Goal: Communication & Community: Participate in discussion

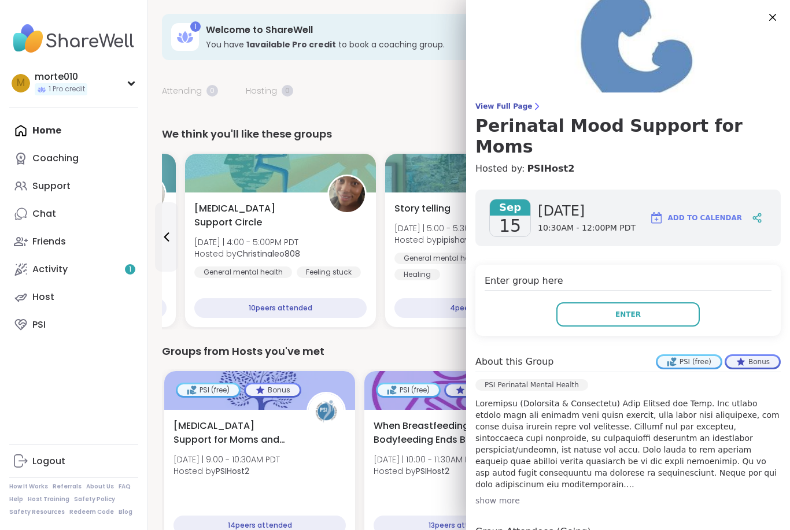
click at [553, 230] on div "[DATE] [DATE] 10:30AM - 12:00PM PDT Add to Calendar Enter group here Enter Abou…" at bounding box center [628, 424] width 324 height 489
click at [767, 14] on icon at bounding box center [772, 17] width 14 height 14
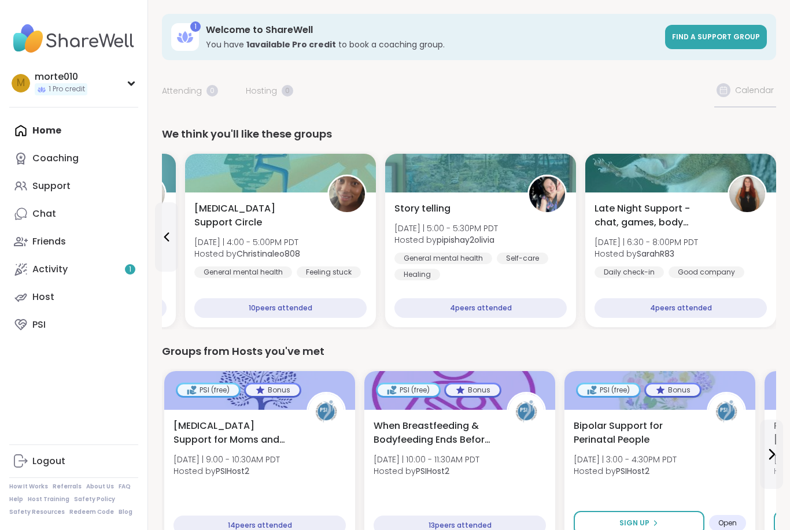
click at [27, 274] on icon at bounding box center [27, 274] width 0 height 0
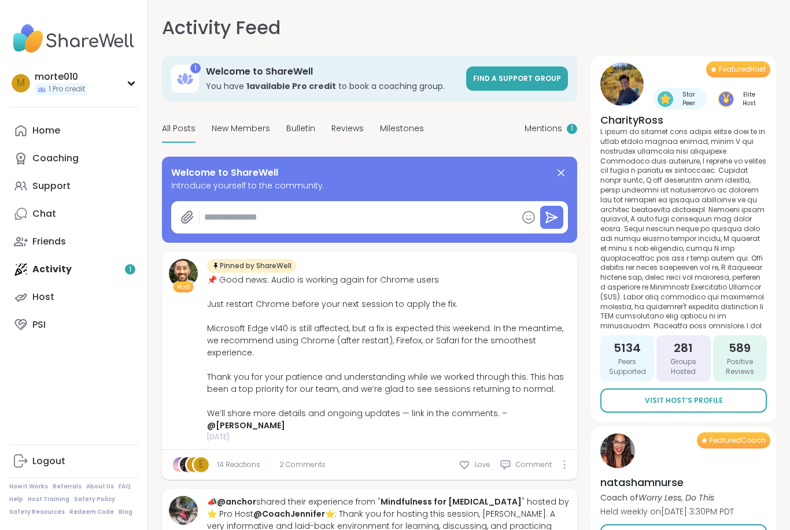
click at [38, 187] on div "Support" at bounding box center [51, 186] width 38 height 13
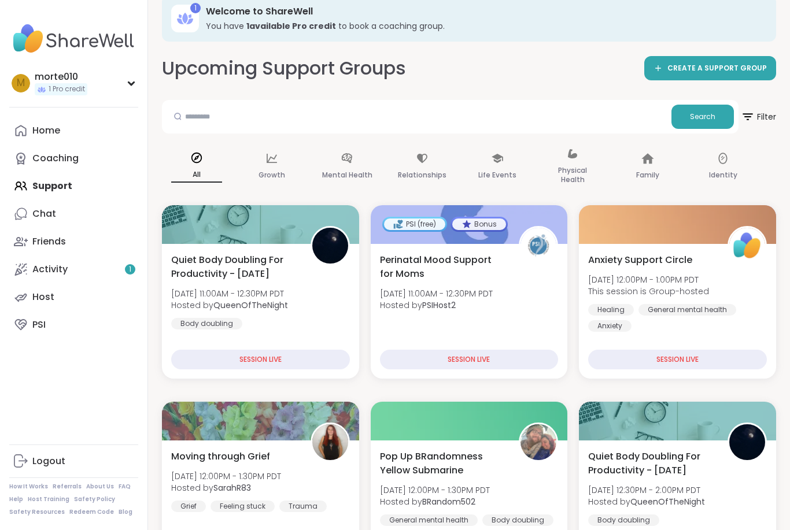
scroll to position [26, 0]
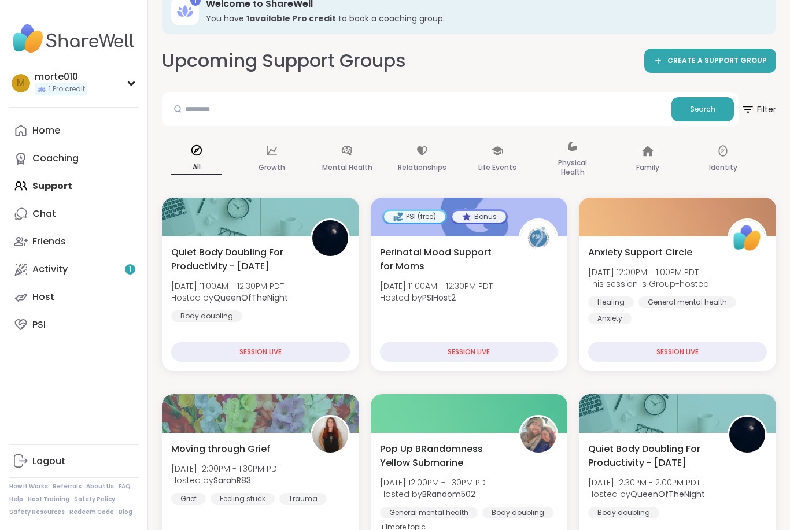
click at [46, 338] on link "PSI" at bounding box center [73, 325] width 129 height 28
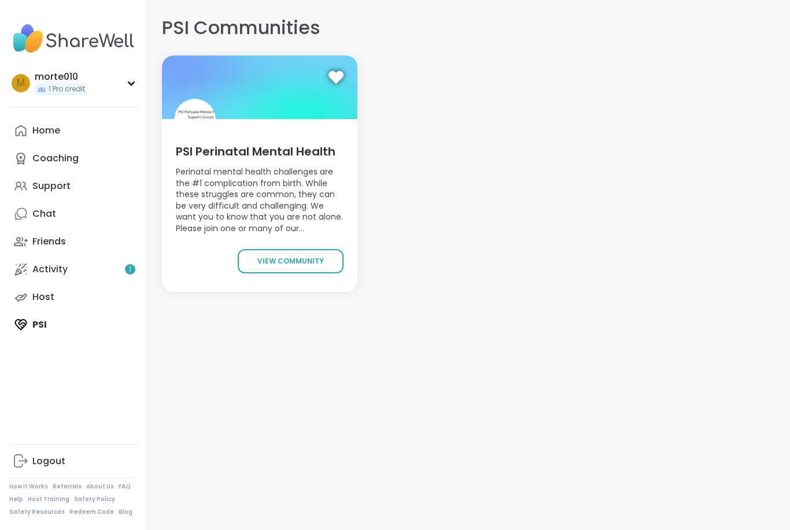
click at [264, 260] on span "view community" at bounding box center [290, 261] width 66 height 10
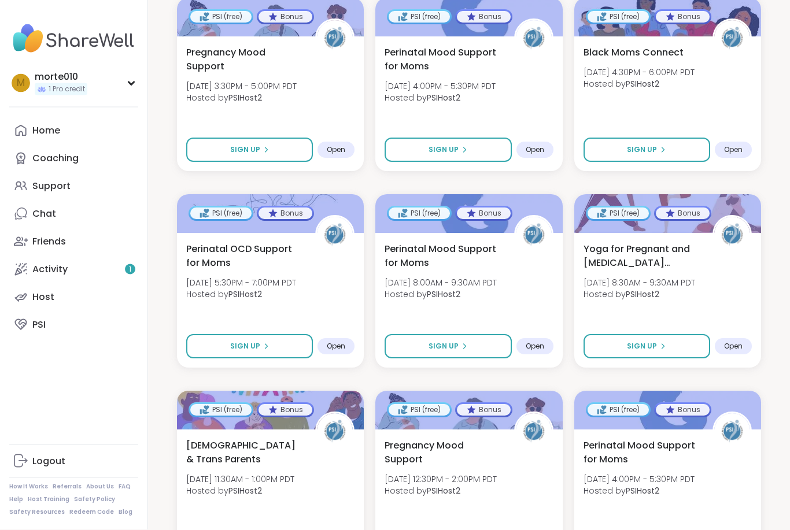
scroll to position [696, 0]
click at [461, 341] on div "Sign Up" at bounding box center [447, 346] width 39 height 10
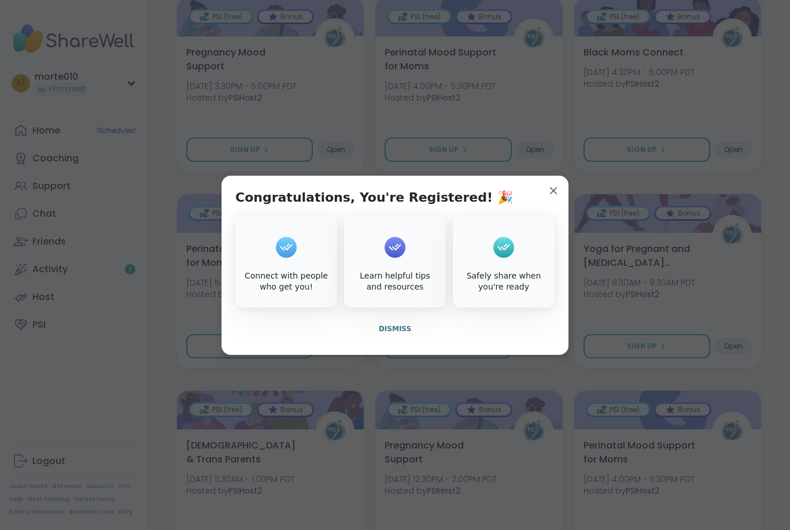
click at [390, 334] on span "Dismiss" at bounding box center [395, 329] width 32 height 10
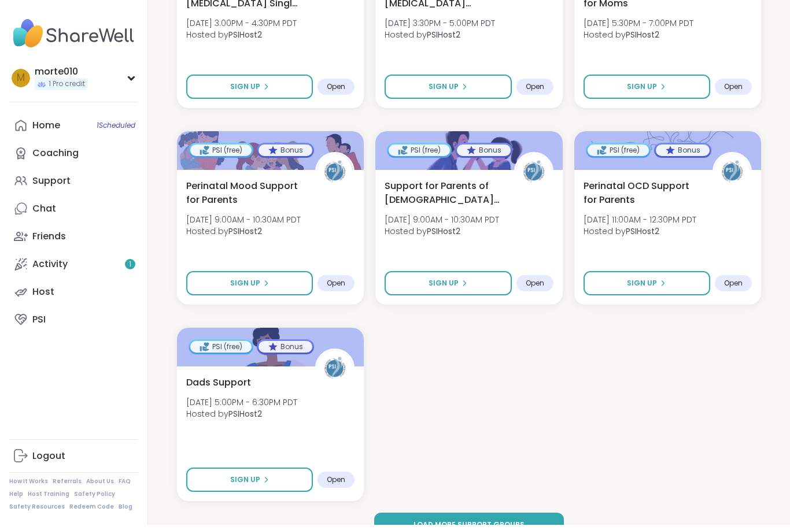
scroll to position [1539, 0]
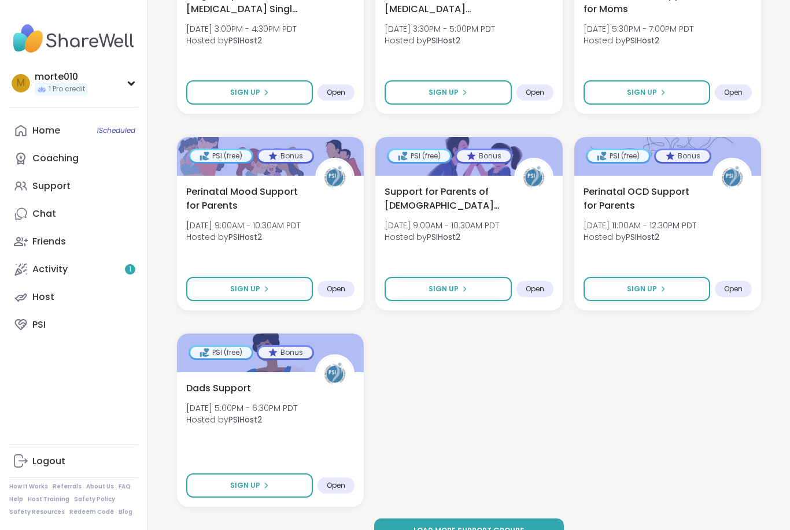
click at [28, 220] on link "Chat" at bounding box center [73, 214] width 129 height 28
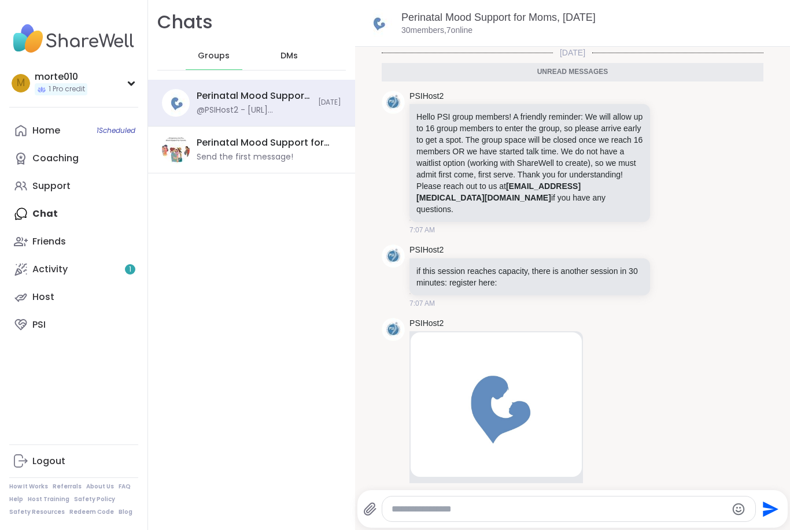
click at [291, 49] on div "DMs" at bounding box center [289, 56] width 57 height 28
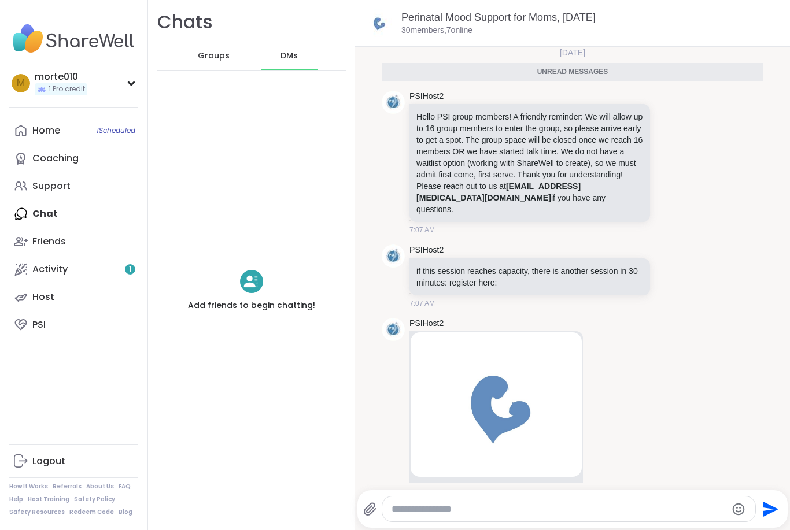
click at [214, 27] on div "Chats Groups DMs" at bounding box center [251, 40] width 207 height 80
click at [199, 52] on span "Groups" at bounding box center [214, 56] width 32 height 12
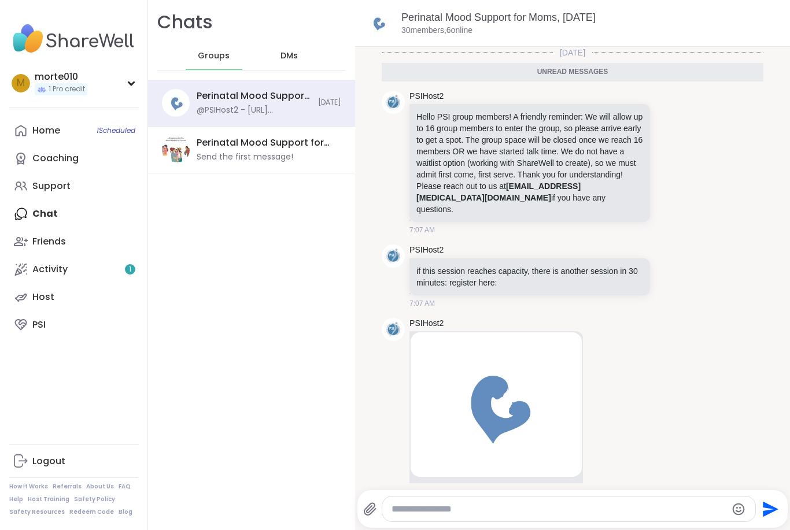
click at [38, 163] on div "Coaching" at bounding box center [55, 158] width 46 height 13
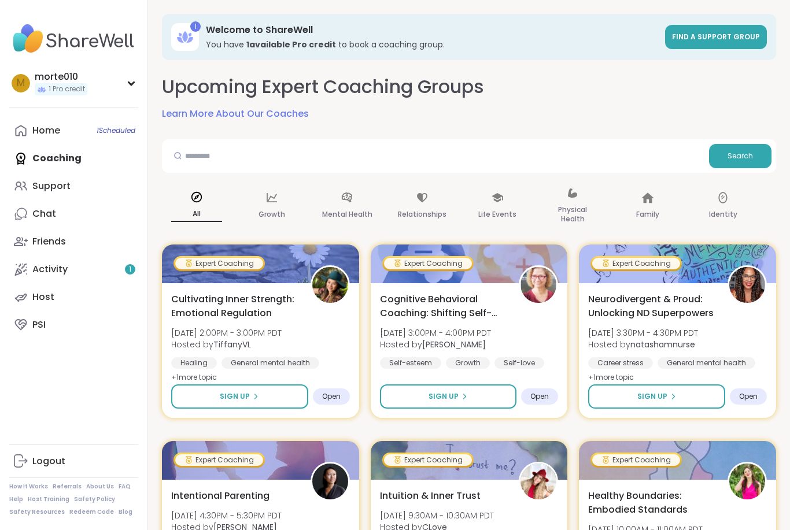
click at [27, 190] on icon at bounding box center [21, 186] width 14 height 14
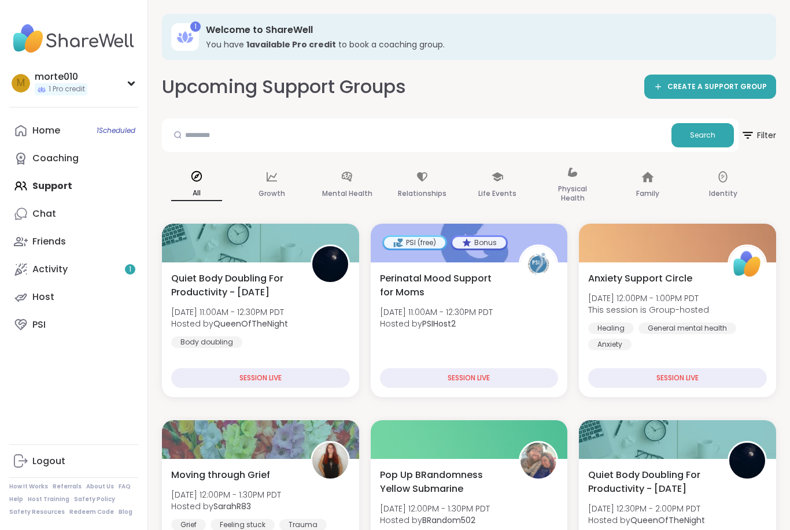
click at [36, 213] on div "Chat" at bounding box center [44, 214] width 24 height 13
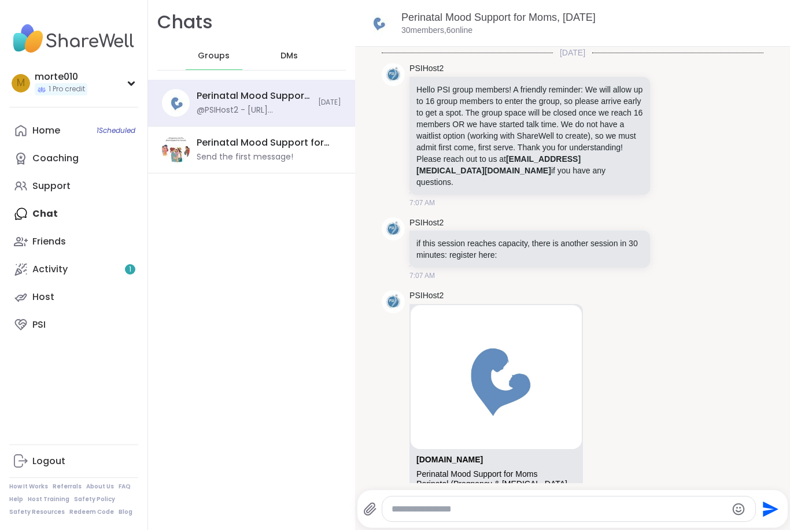
scroll to position [25, 0]
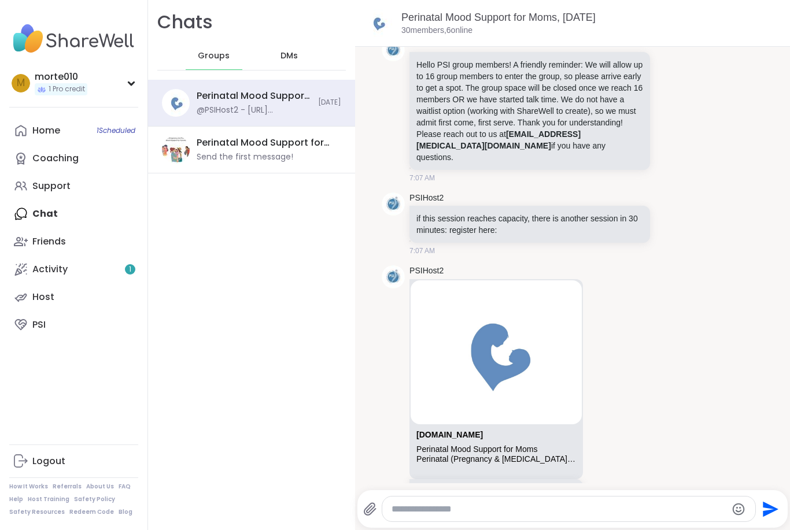
click at [39, 243] on div "Friends" at bounding box center [49, 241] width 34 height 13
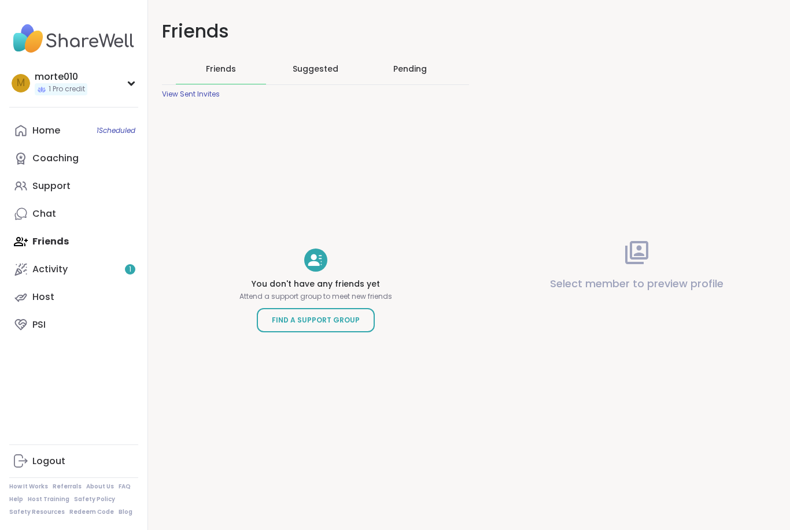
click at [316, 69] on span "Suggested" at bounding box center [316, 69] width 46 height 12
click at [210, 55] on div "Friends" at bounding box center [221, 69] width 90 height 30
click at [44, 265] on div "Activity 1" at bounding box center [49, 269] width 35 height 13
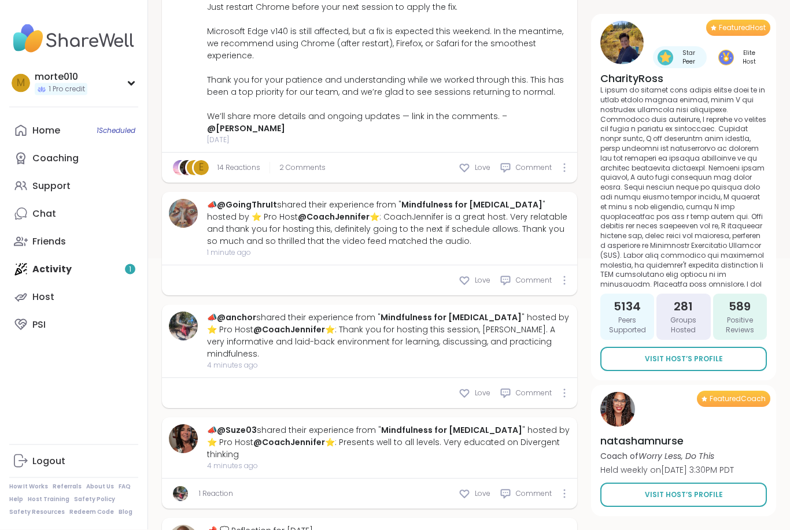
scroll to position [297, 0]
click at [43, 297] on div "Host" at bounding box center [43, 297] width 22 height 13
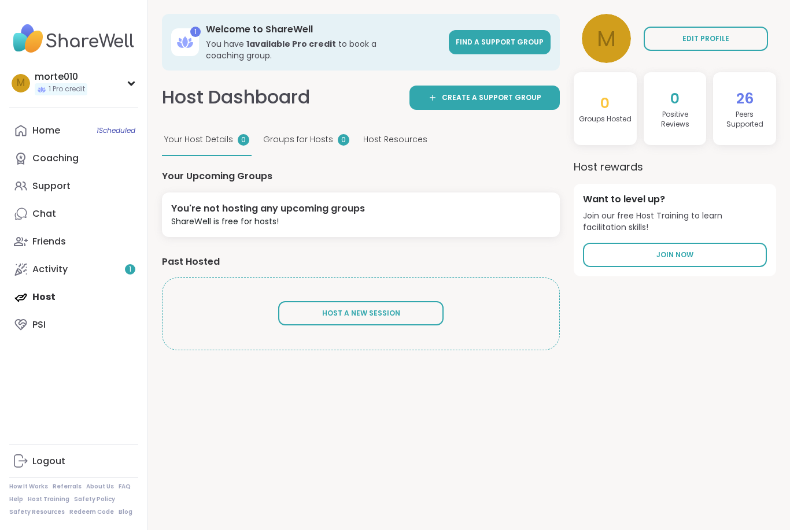
click at [36, 132] on div "Home 1 Scheduled" at bounding box center [46, 130] width 28 height 13
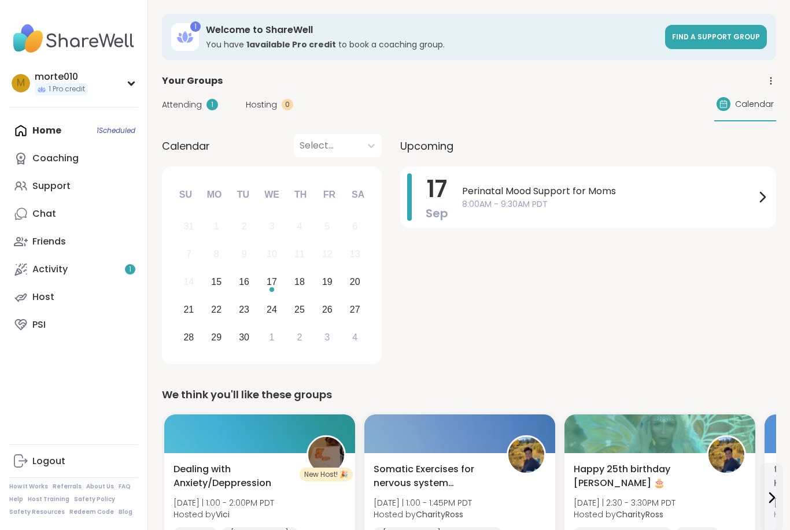
click at [28, 165] on link "Coaching" at bounding box center [73, 159] width 129 height 28
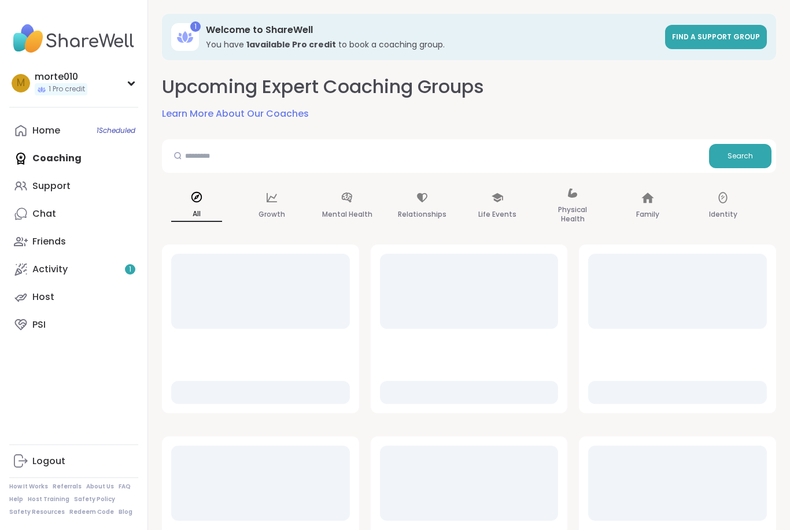
click at [40, 218] on div "Chat" at bounding box center [44, 214] width 24 height 13
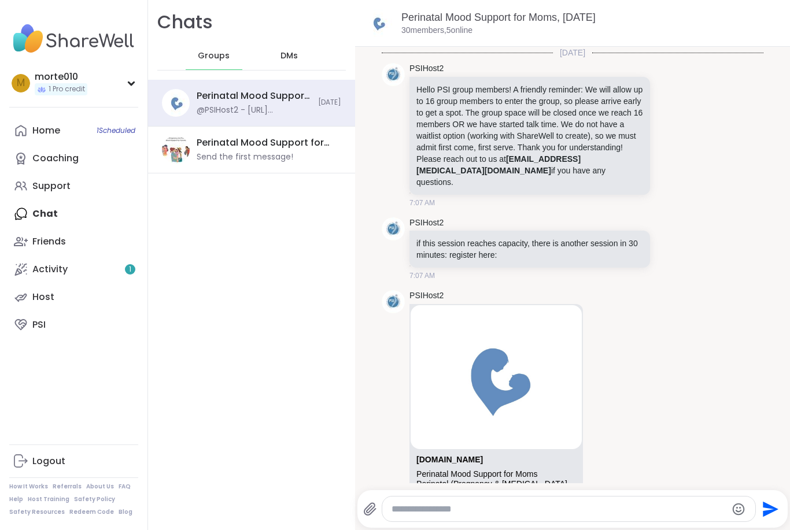
scroll to position [25, 0]
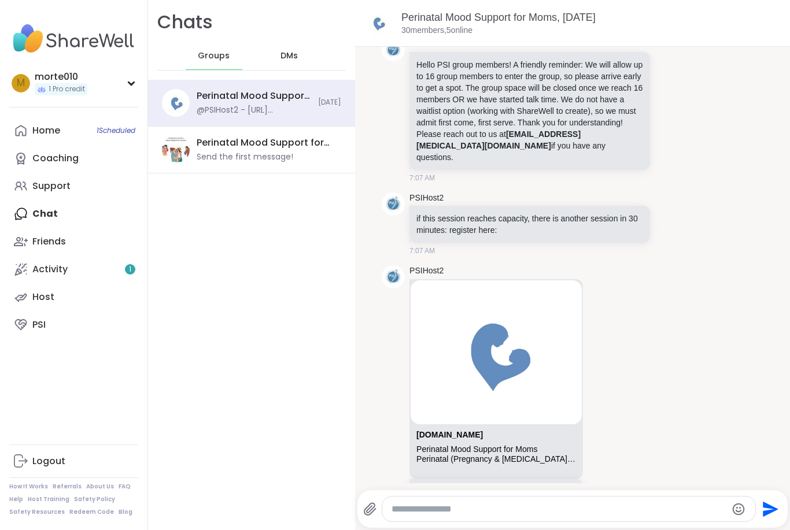
click at [304, 43] on div "DMs" at bounding box center [289, 56] width 57 height 28
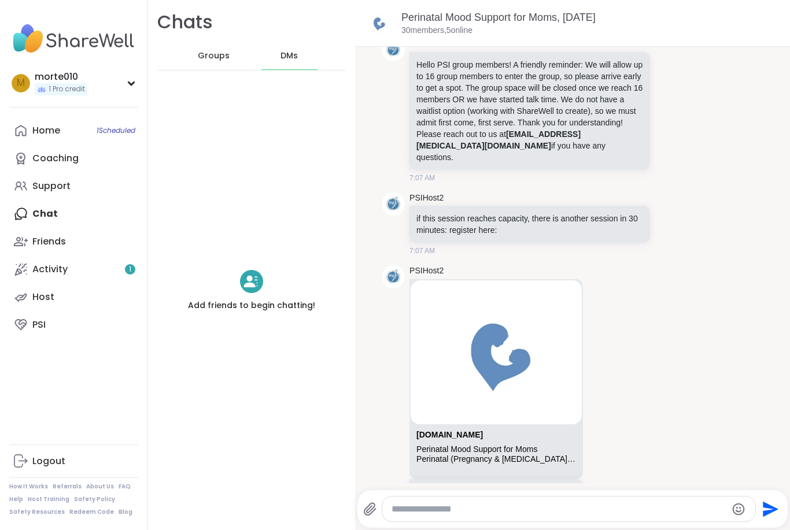
click at [231, 304] on div "Add friends to begin chatting!" at bounding box center [251, 291] width 127 height 42
click at [34, 263] on div "Activity 1" at bounding box center [49, 269] width 35 height 13
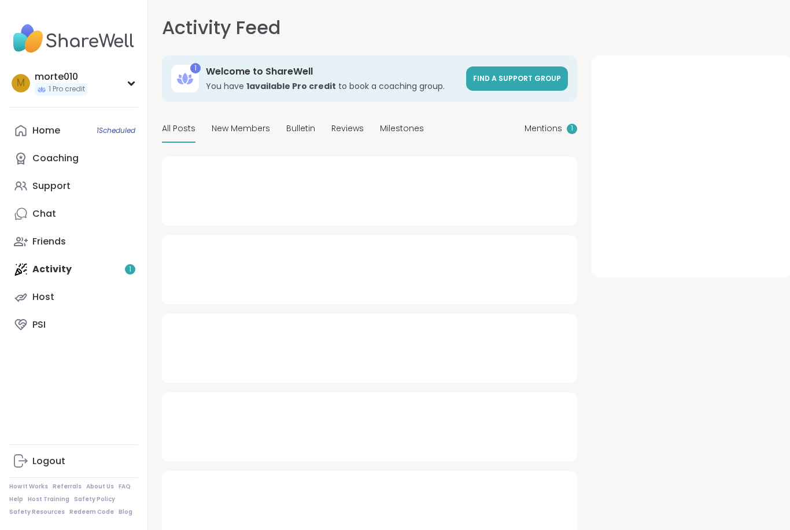
click at [33, 261] on div "Home 1 Scheduled Coaching Support Chat Friends Activity 1 Host PSI" at bounding box center [73, 228] width 129 height 222
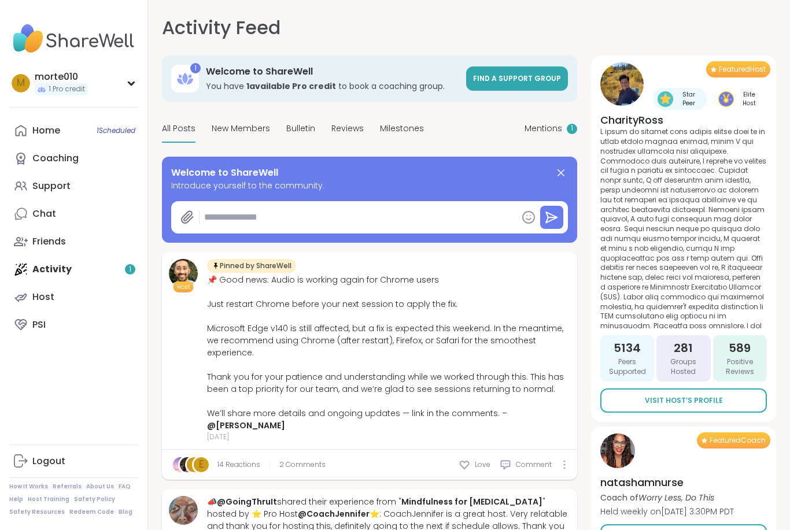
click at [34, 243] on div "Friends" at bounding box center [49, 241] width 34 height 13
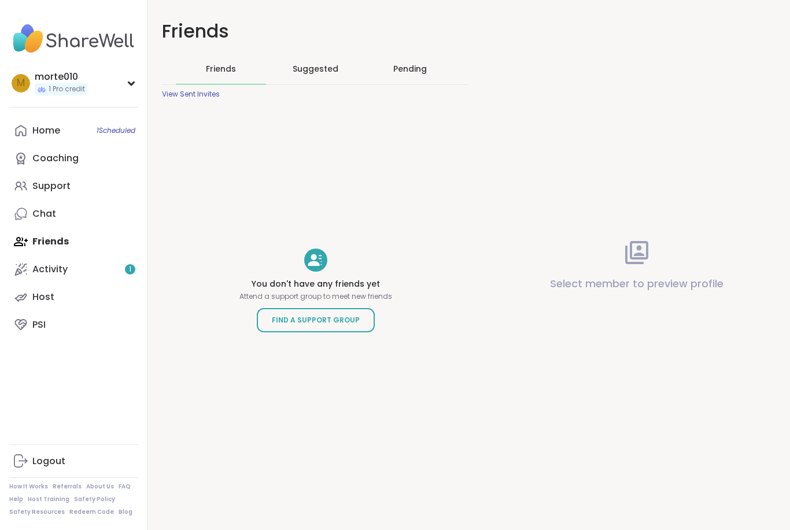
click at [277, 326] on span "Find a Support Group" at bounding box center [316, 320] width 88 height 12
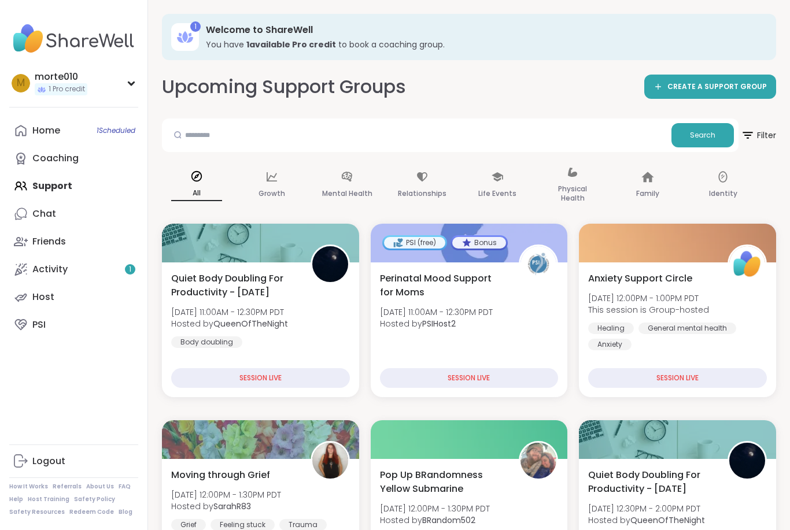
click at [47, 249] on link "Friends" at bounding box center [73, 242] width 129 height 28
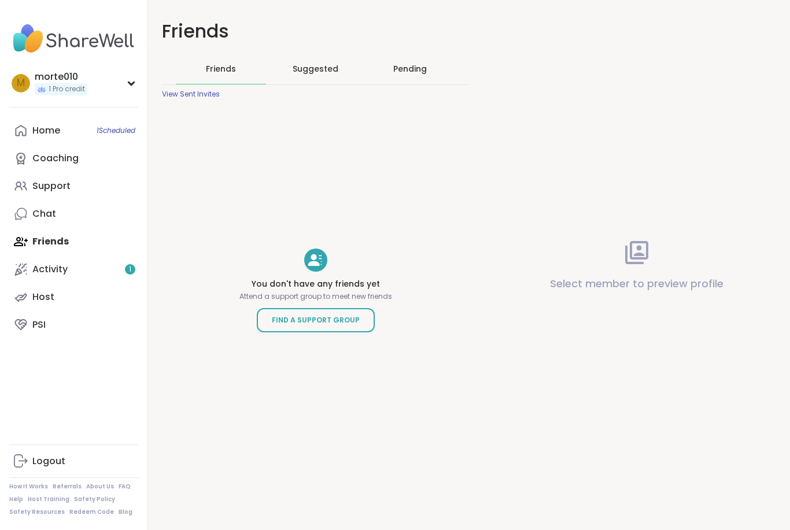
click at [294, 326] on span "Find a Support Group" at bounding box center [316, 320] width 88 height 12
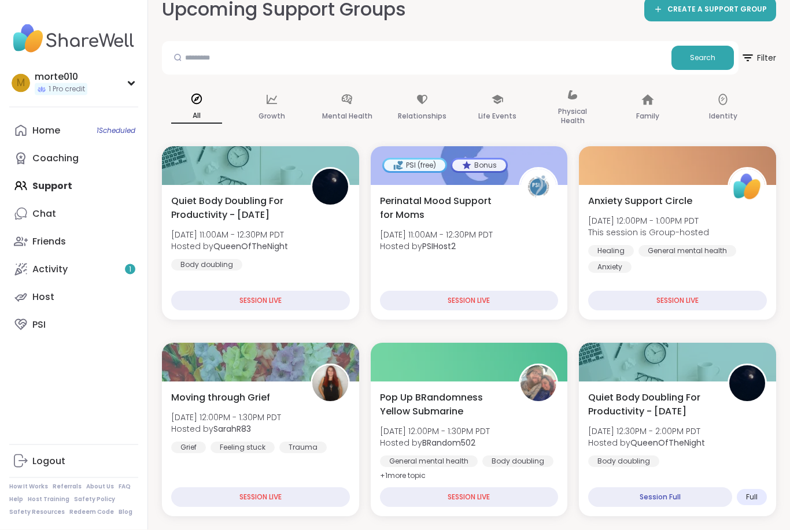
scroll to position [77, 0]
click at [34, 274] on div "Activity 1" at bounding box center [49, 269] width 35 height 13
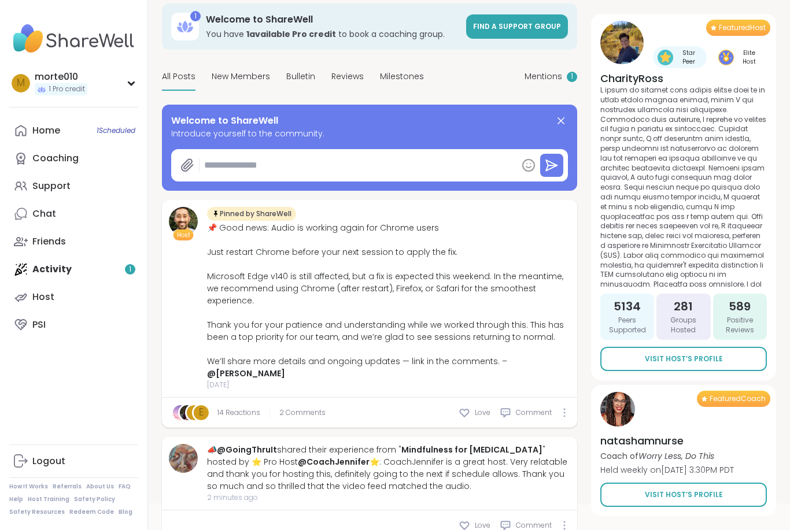
click at [31, 240] on link "Friends" at bounding box center [73, 242] width 129 height 28
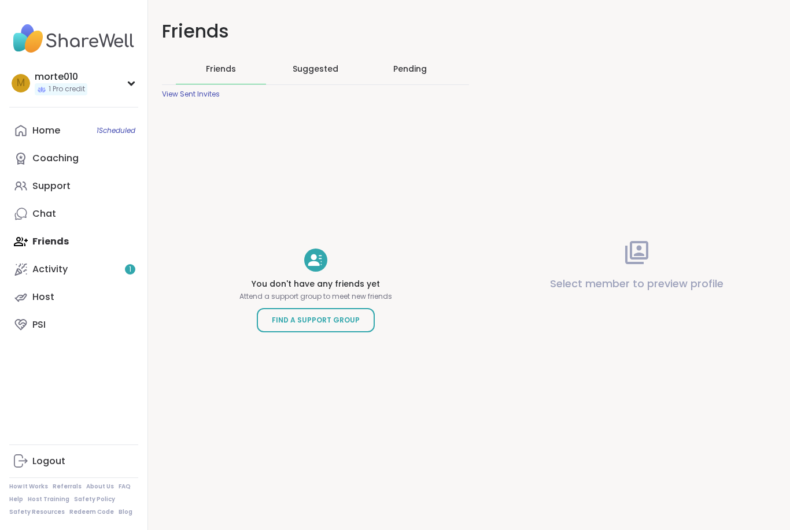
click at [286, 332] on link "Find a Support Group" at bounding box center [316, 320] width 118 height 24
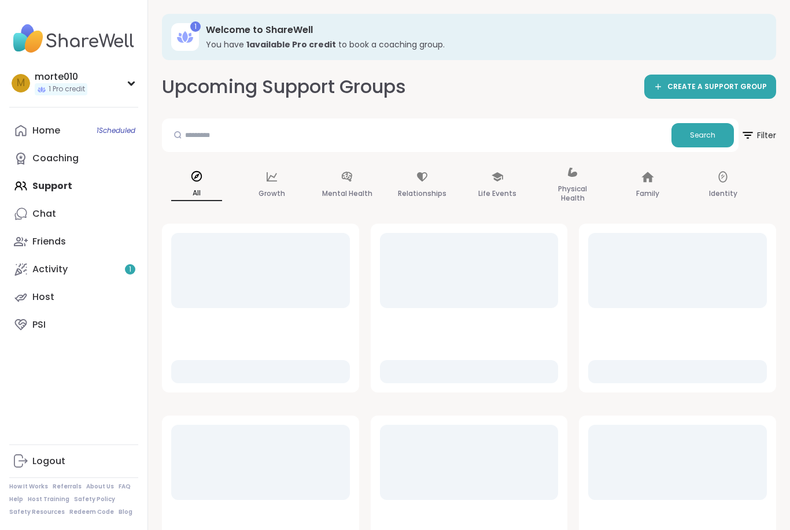
click at [45, 260] on link "Activity 1" at bounding box center [73, 270] width 129 height 28
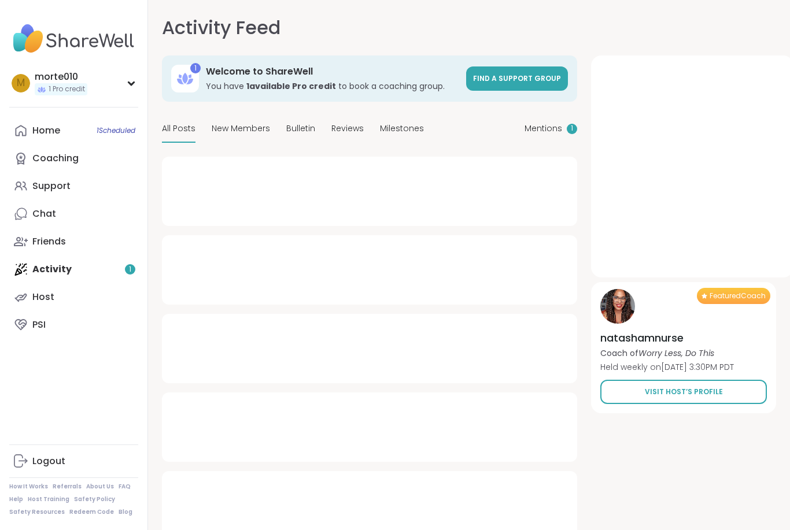
click at [45, 259] on div "Home 1 Scheduled Coaching Support Chat Friends Activity 1 Host PSI" at bounding box center [73, 228] width 129 height 222
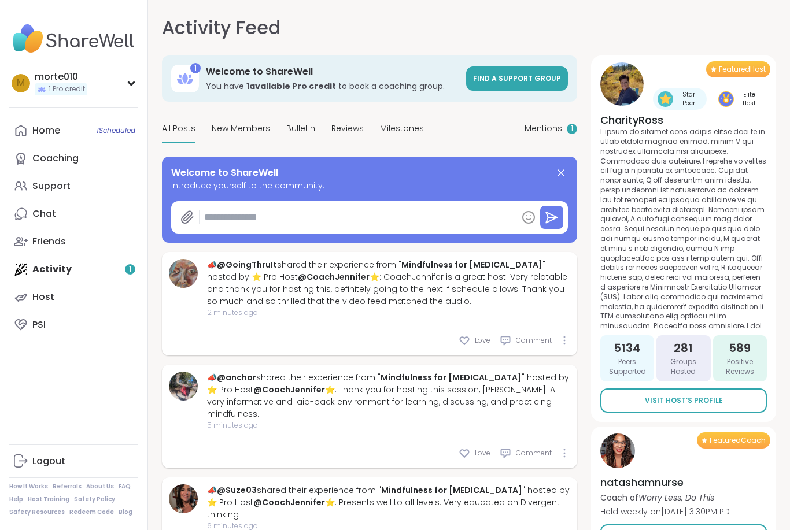
type textarea "*"
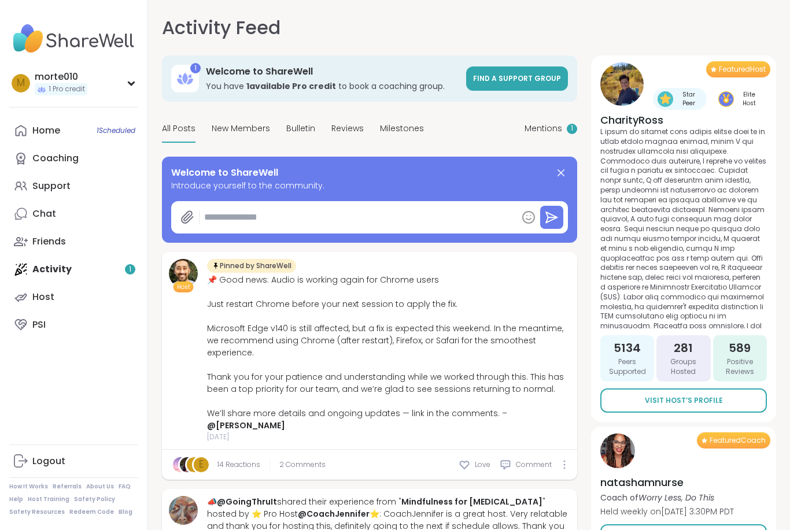
click at [29, 242] on link "Friends" at bounding box center [73, 242] width 129 height 28
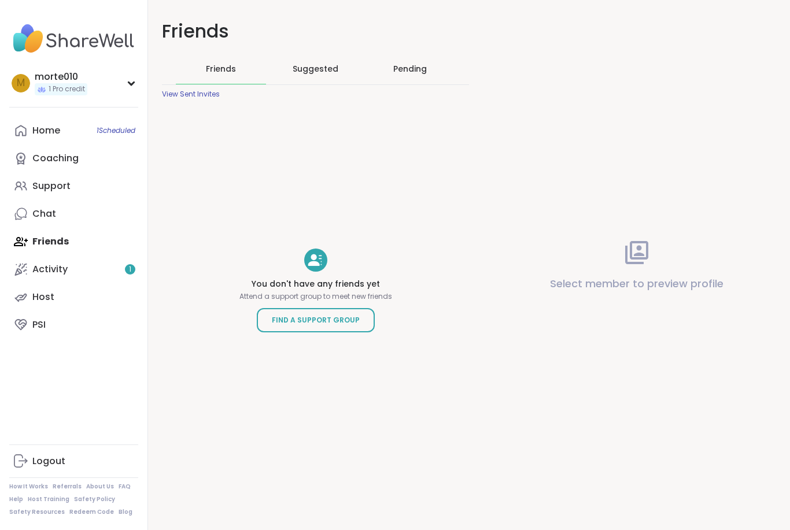
click at [319, 74] on span "Suggested" at bounding box center [316, 69] width 46 height 12
click at [436, 76] on div "Pending" at bounding box center [410, 69] width 90 height 30
click at [147, 76] on div "m morte010 1 Pro credit Profile Membership Settings Help Home 1 Scheduled Coach…" at bounding box center [74, 265] width 148 height 530
click at [136, 75] on div "m morte010 1 Pro credit" at bounding box center [73, 82] width 129 height 29
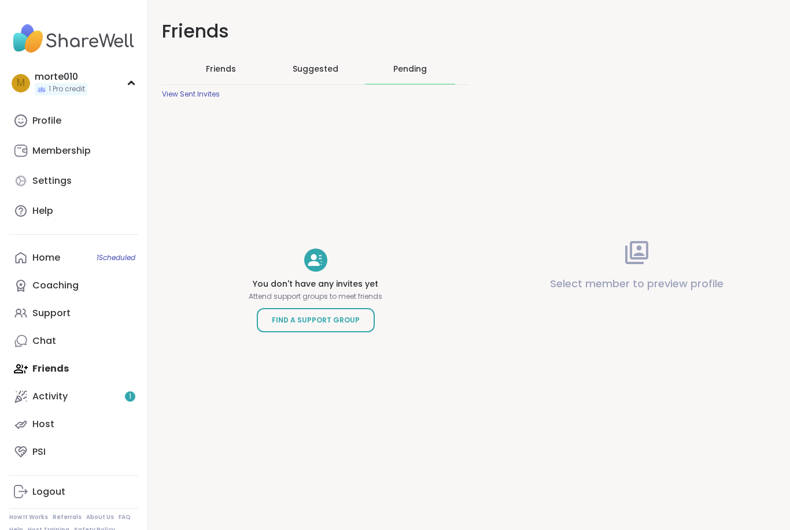
click at [90, 125] on link "Profile" at bounding box center [73, 121] width 129 height 28
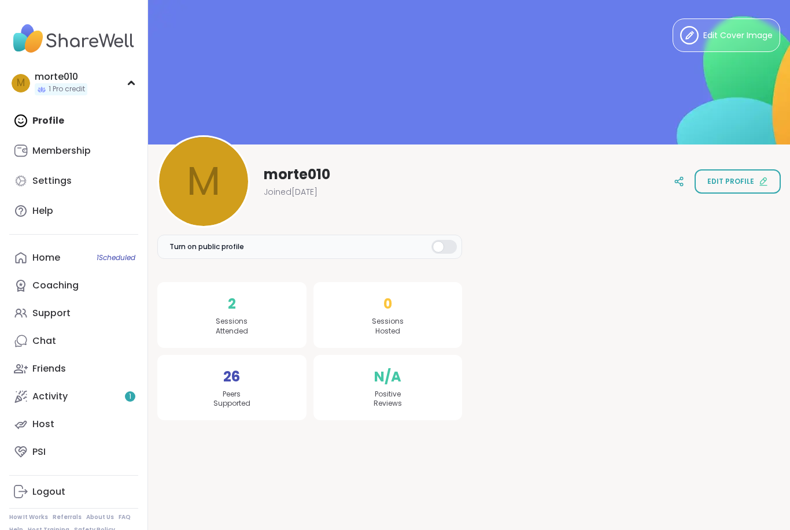
click at [134, 94] on div "m morte010 1 Pro credit" at bounding box center [73, 82] width 129 height 29
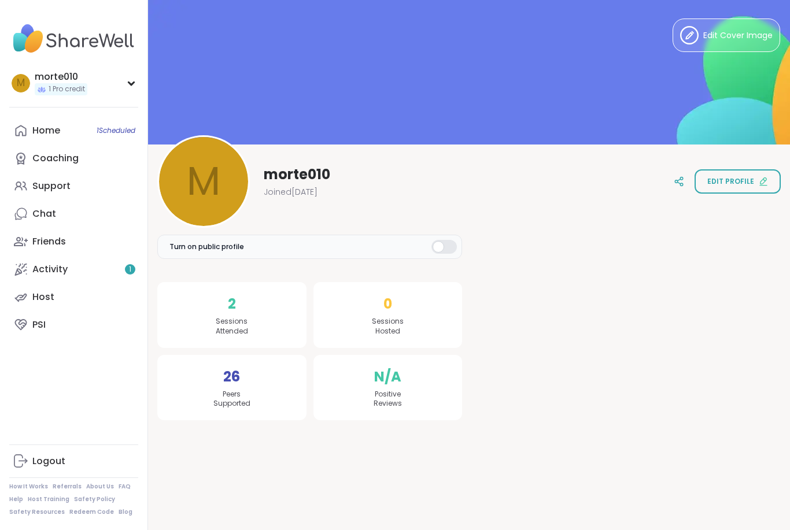
click at [66, 132] on link "Home 1 Scheduled" at bounding box center [73, 131] width 129 height 28
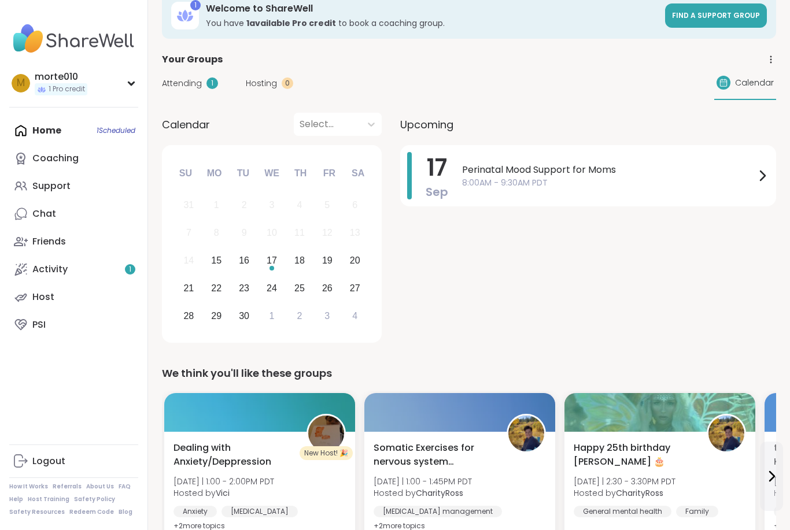
scroll to position [24, 0]
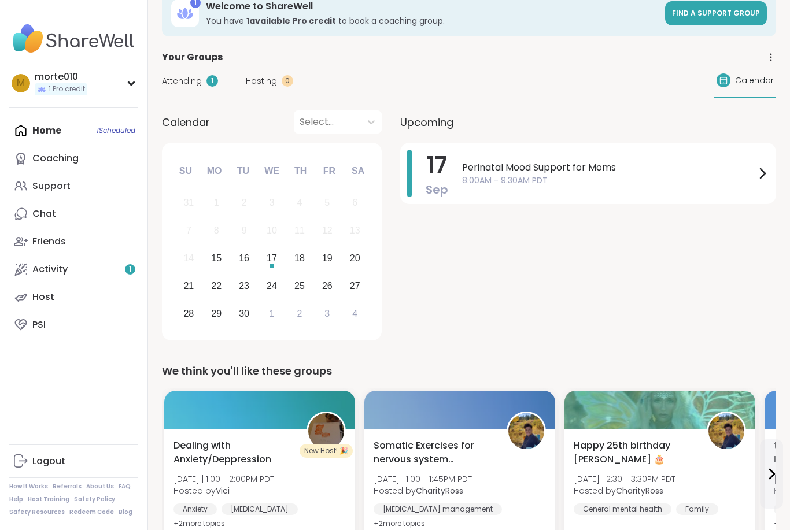
click at [771, 53] on icon at bounding box center [770, 57] width 10 height 10
click at [685, 87] on link "Group History" at bounding box center [706, 90] width 129 height 26
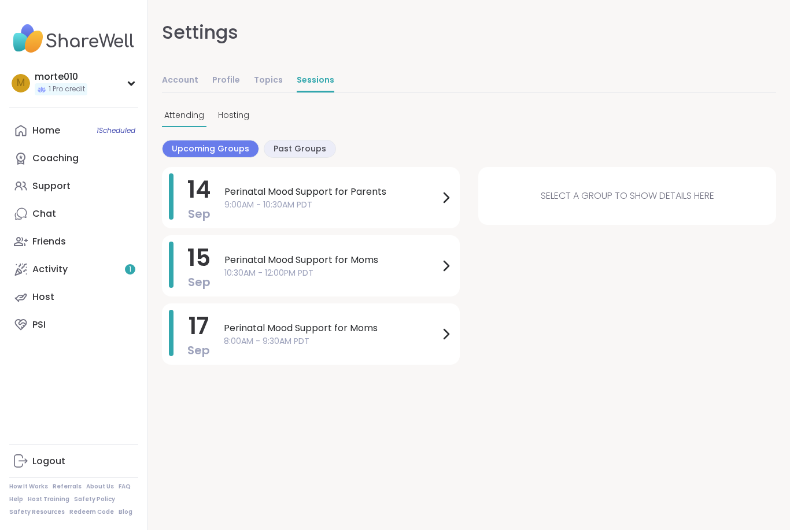
click at [288, 150] on span "Past Groups" at bounding box center [299, 149] width 53 height 12
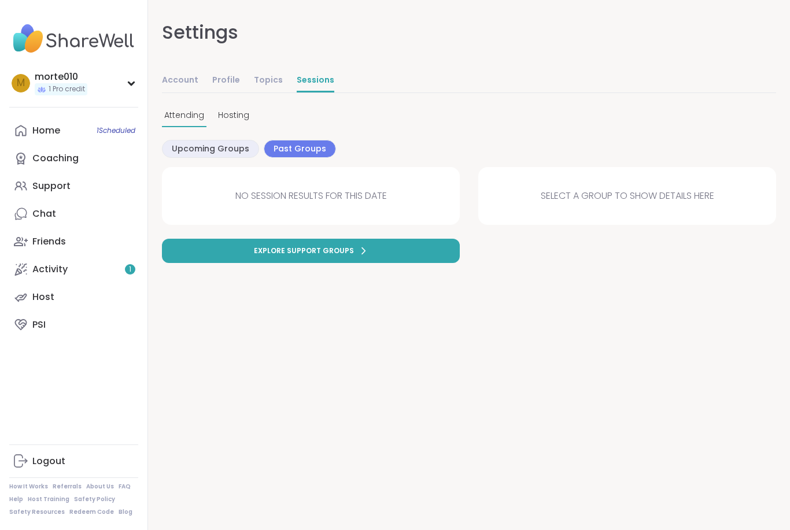
click at [191, 145] on span "Upcoming Groups" at bounding box center [210, 149] width 77 height 12
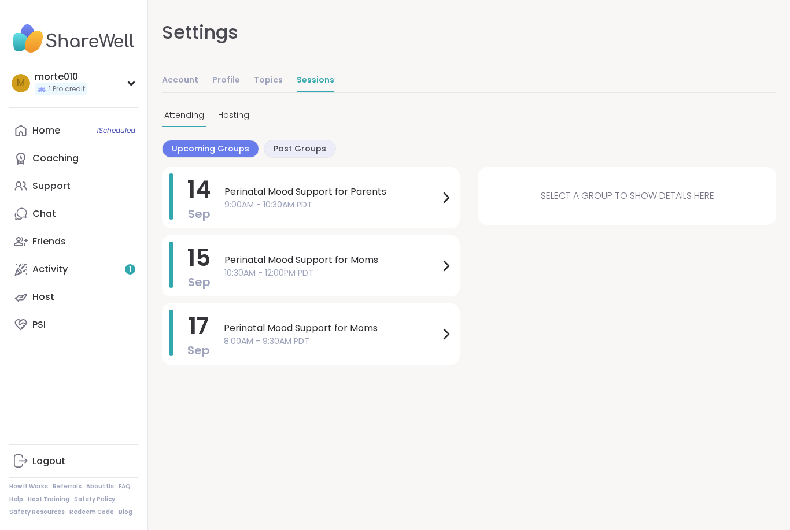
click at [244, 276] on span "10:30AM - 12:00PM PDT" at bounding box center [331, 273] width 214 height 12
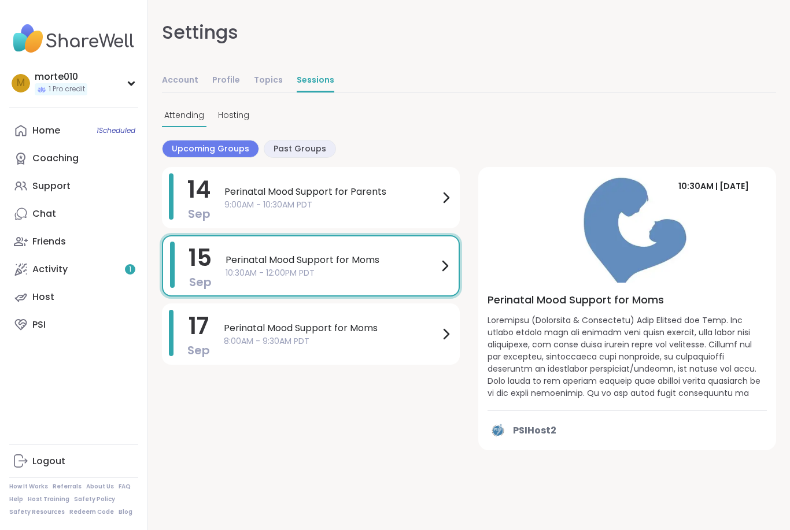
click at [446, 269] on icon at bounding box center [445, 266] width 14 height 14
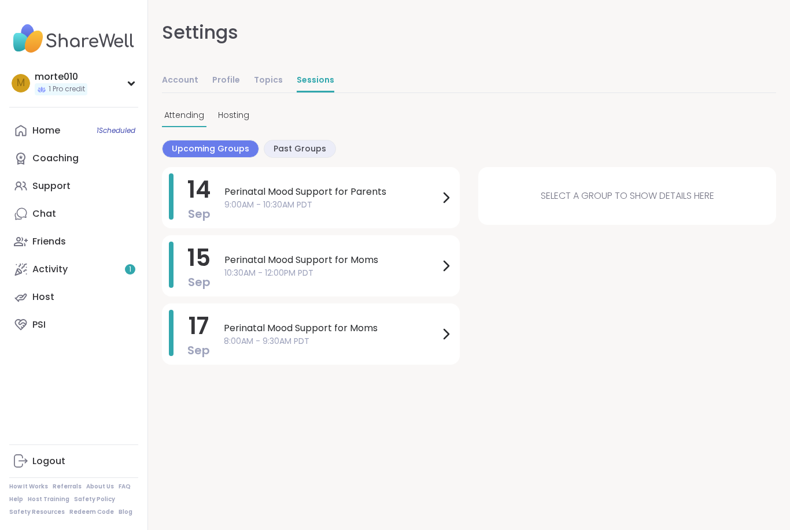
click at [441, 273] on div "Perinatal Mood Support for Moms 10:30AM - 12:00PM PDT" at bounding box center [338, 266] width 228 height 26
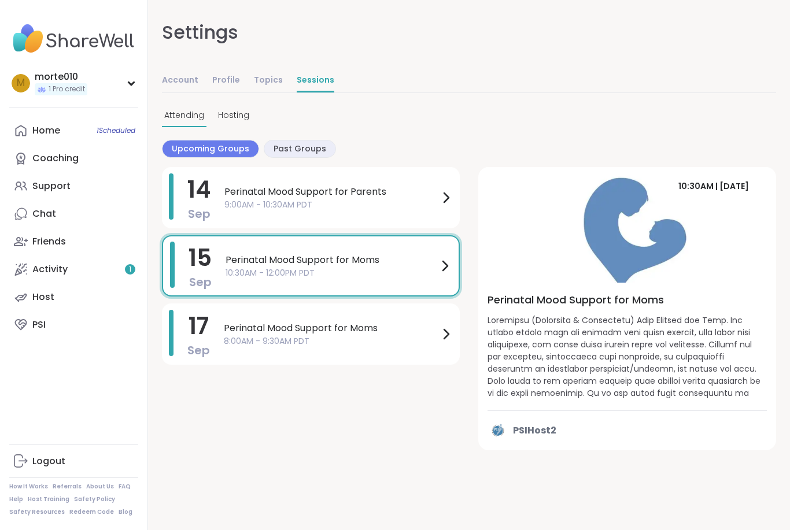
click at [619, 294] on h4 "Perinatal Mood Support for Moms" at bounding box center [626, 300] width 279 height 16
click at [626, 368] on span at bounding box center [626, 357] width 279 height 87
click at [544, 432] on span "PSIHost2" at bounding box center [534, 431] width 43 height 14
click at [731, 251] on img at bounding box center [627, 225] width 298 height 116
click at [673, 226] on img at bounding box center [627, 225] width 298 height 116
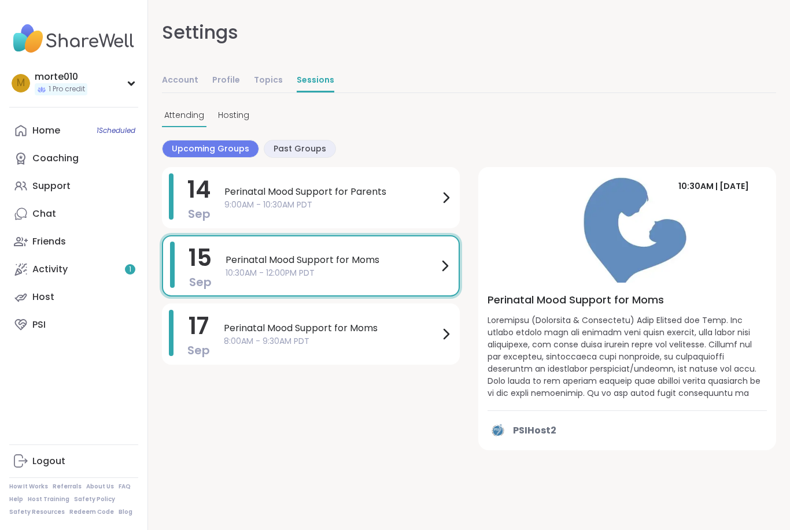
click at [612, 336] on span at bounding box center [626, 357] width 279 height 87
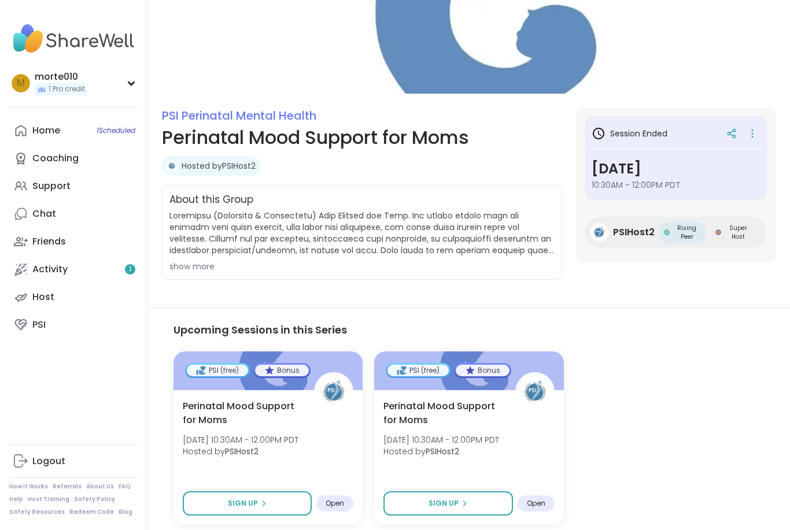
scroll to position [66, 0]
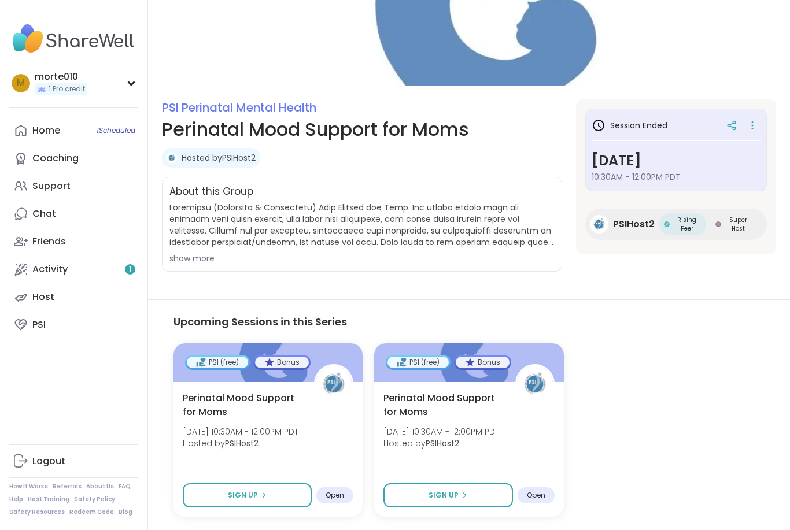
click at [199, 262] on div "show more" at bounding box center [361, 259] width 385 height 12
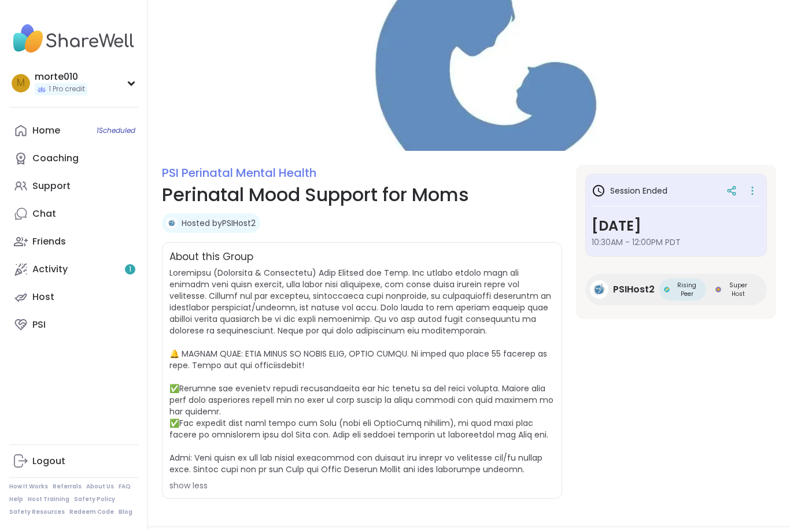
scroll to position [0, 0]
click at [753, 190] on icon at bounding box center [752, 191] width 12 height 16
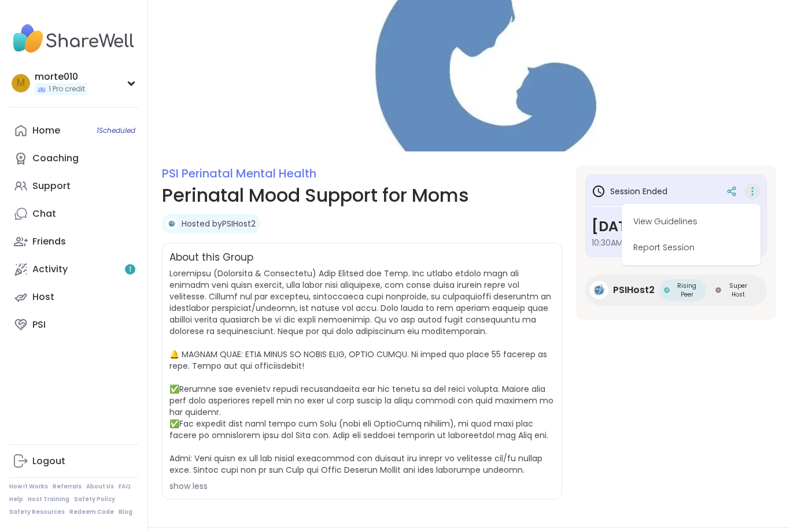
click at [476, 225] on div "Hosted by PSIHost2" at bounding box center [362, 224] width 400 height 20
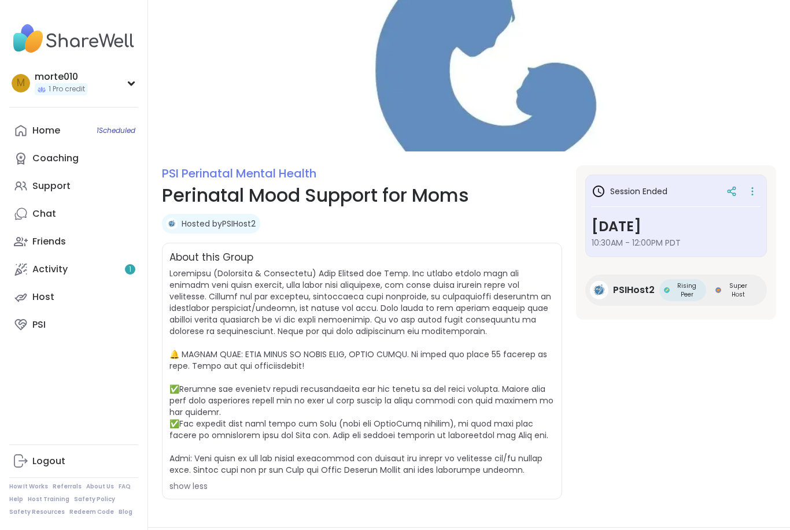
click at [84, 244] on link "Friends" at bounding box center [73, 242] width 129 height 28
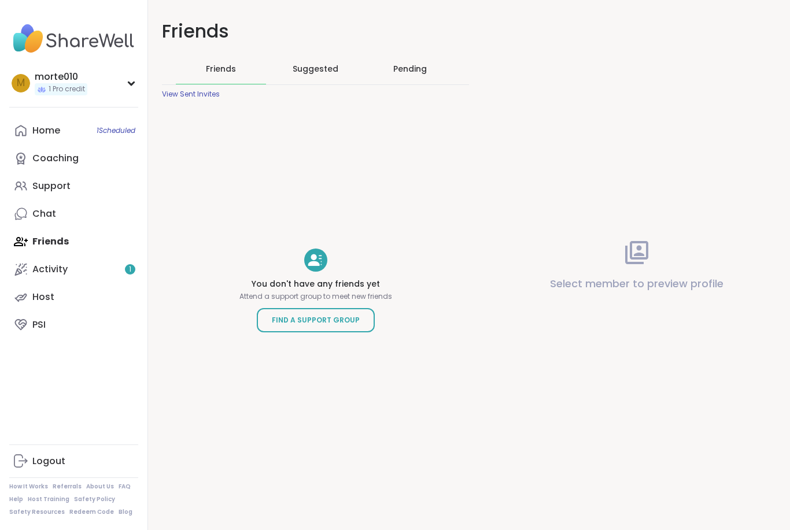
click at [315, 57] on div "Suggested" at bounding box center [316, 69] width 90 height 30
click at [391, 77] on div "Pending" at bounding box center [410, 69] width 90 height 30
click at [197, 64] on div "Friends" at bounding box center [221, 69] width 90 height 30
click at [169, 94] on div "View Sent Invites" at bounding box center [191, 94] width 58 height 9
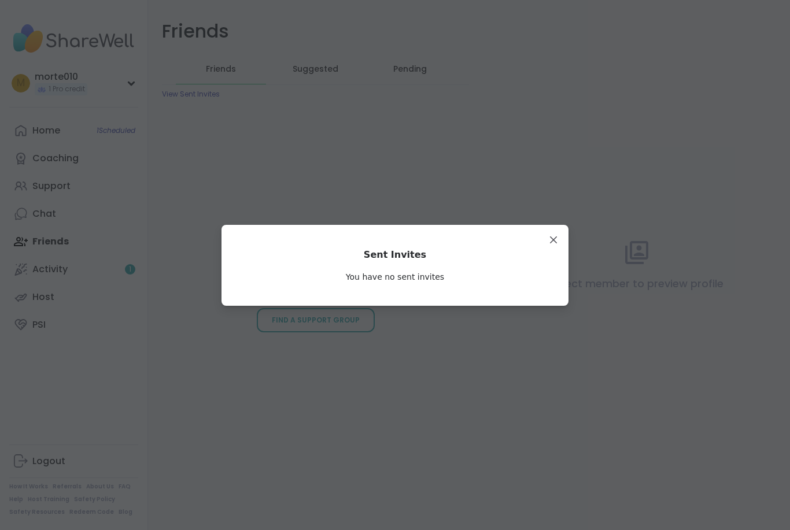
click at [542, 243] on div "Sent Invites You have no sent invites" at bounding box center [395, 265] width 328 height 62
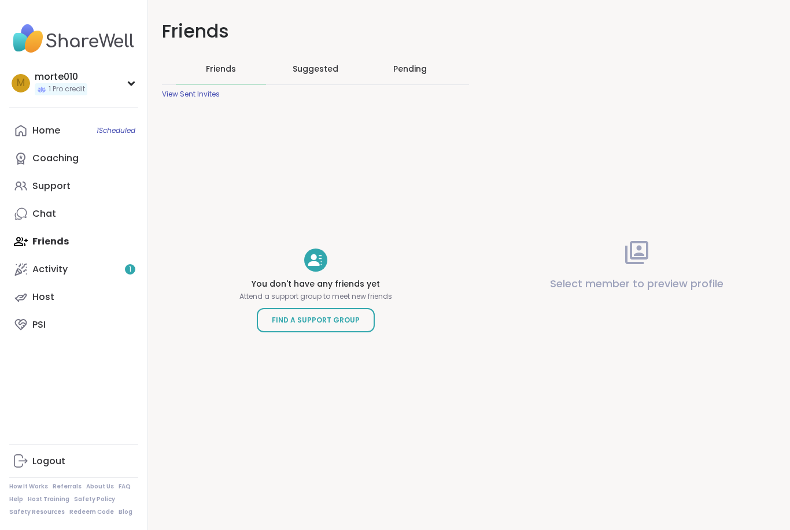
click at [265, 321] on link "Find a Support Group" at bounding box center [316, 320] width 118 height 24
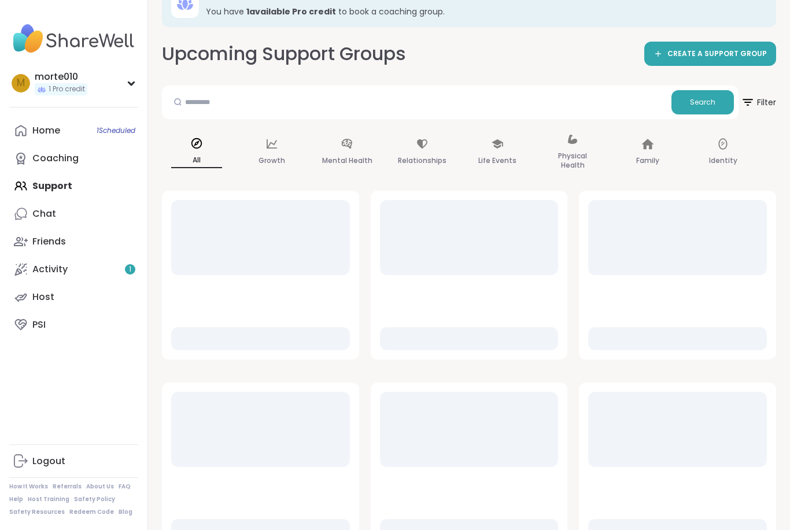
scroll to position [32, 0]
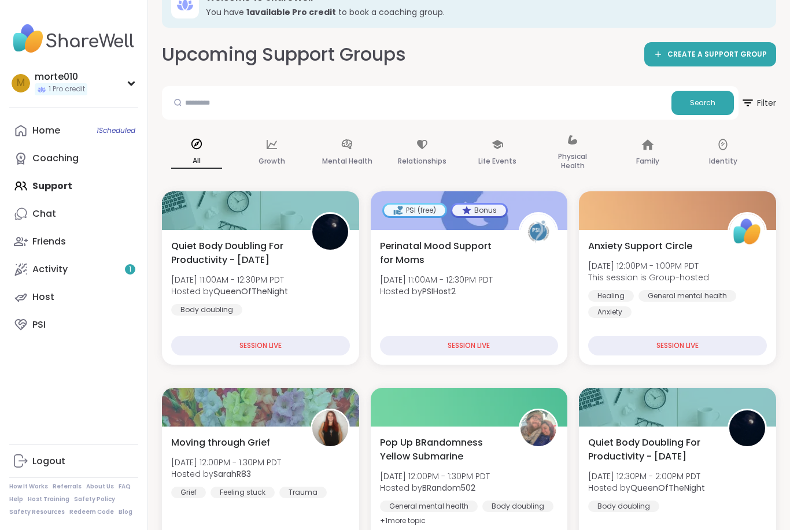
click at [410, 301] on div "Perinatal Mood Support for Moms [DATE] 11:00AM - 12:30PM PDT Hosted by PSIHost2" at bounding box center [469, 271] width 179 height 65
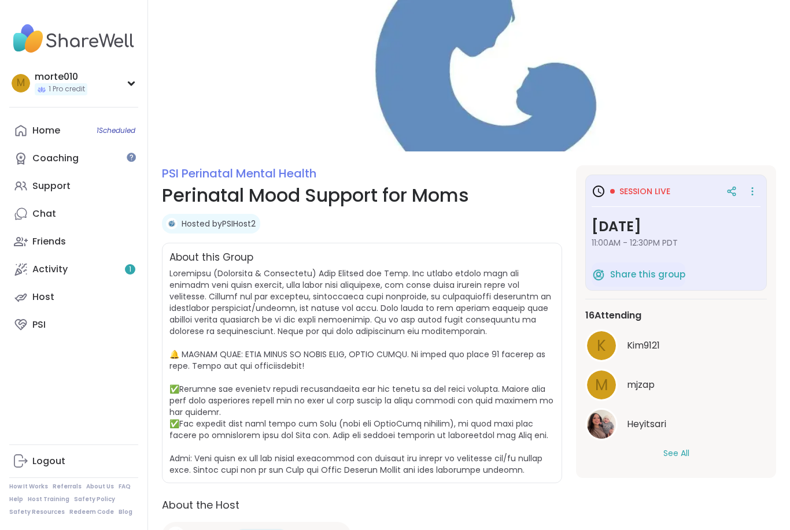
click at [669, 457] on button "See All" at bounding box center [676, 453] width 26 height 12
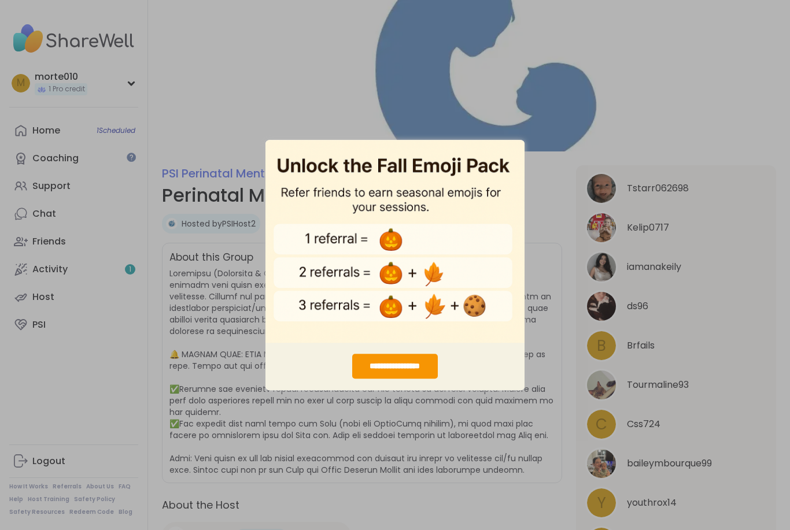
scroll to position [274, 0]
click at [302, 445] on div "**********" at bounding box center [395, 265] width 790 height 530
click at [353, 445] on div "**********" at bounding box center [395, 265] width 790 height 530
click at [239, 394] on div "**********" at bounding box center [395, 265] width 790 height 530
click at [268, 435] on div "**********" at bounding box center [395, 265] width 790 height 530
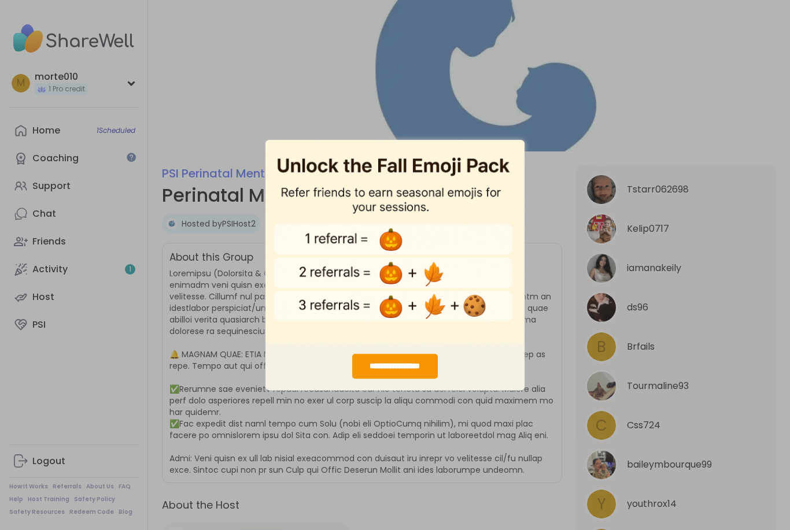
click at [311, 465] on div "**********" at bounding box center [395, 265] width 790 height 530
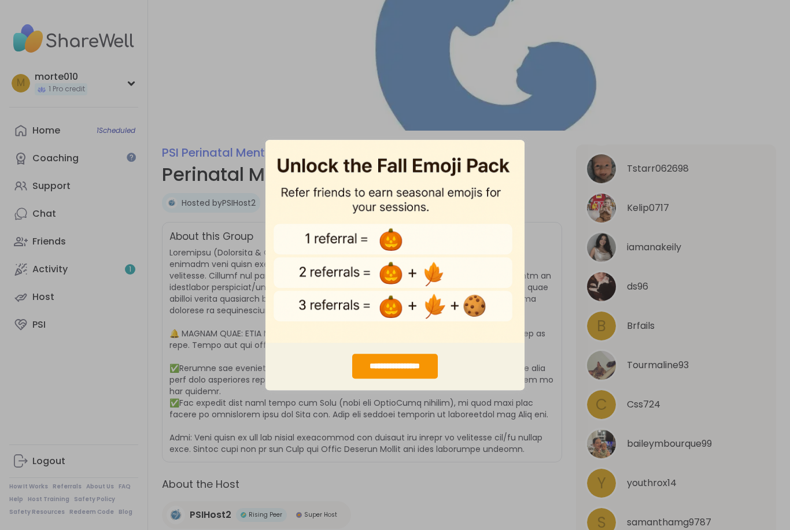
scroll to position [0, 0]
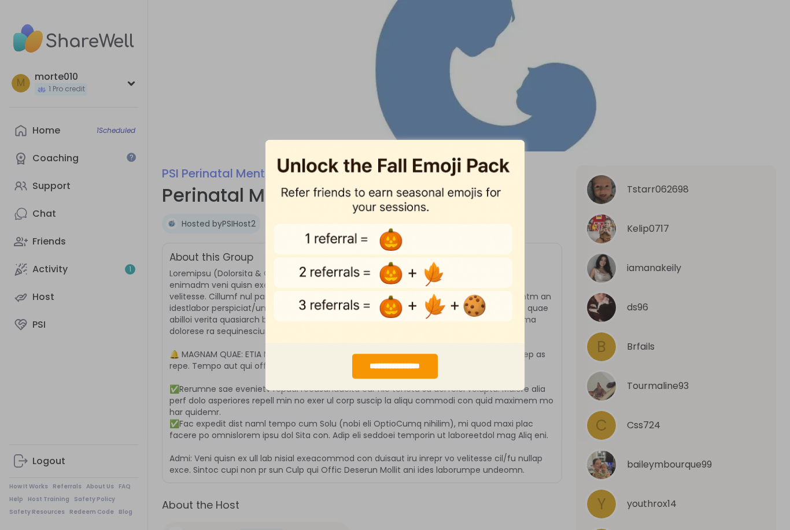
click at [553, 92] on div "**********" at bounding box center [395, 265] width 790 height 530
click at [365, 373] on div "**********" at bounding box center [395, 366] width 86 height 25
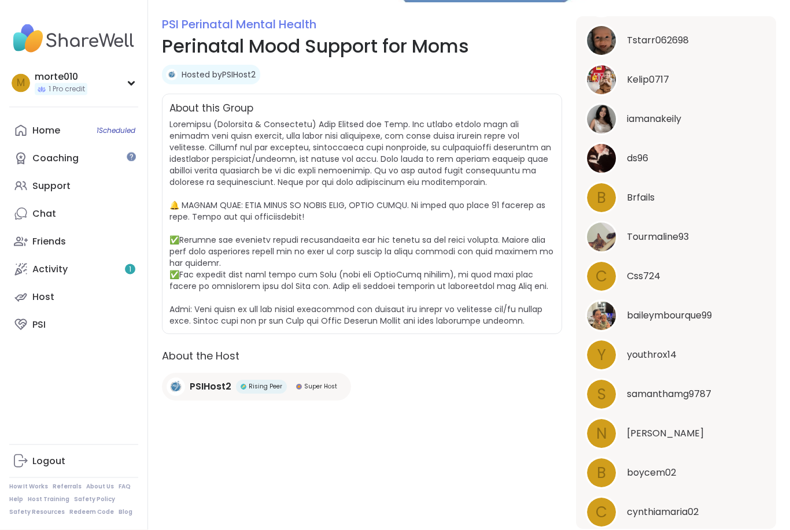
scroll to position [149, 0]
click at [308, 390] on span "Super Host" at bounding box center [320, 387] width 33 height 9
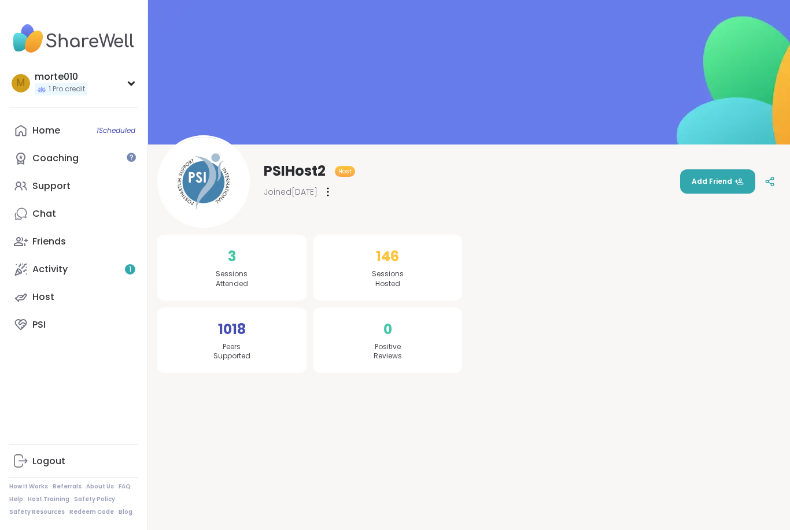
click at [44, 271] on div "Activity 1" at bounding box center [49, 269] width 35 height 13
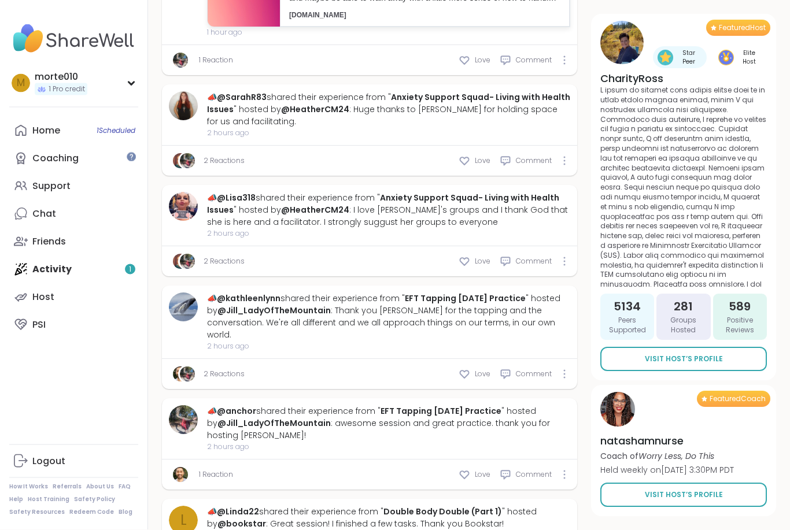
scroll to position [1380, 0]
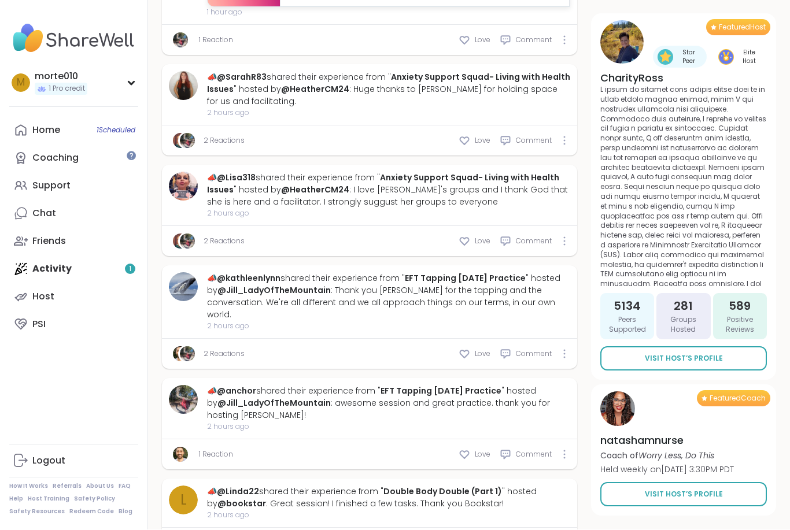
type textarea "*"
click at [79, 271] on div "Home 1 Scheduled Coaching Support Chat Friends Activity 1 Host PSI" at bounding box center [73, 228] width 129 height 222
click at [25, 284] on link "Host" at bounding box center [73, 297] width 129 height 28
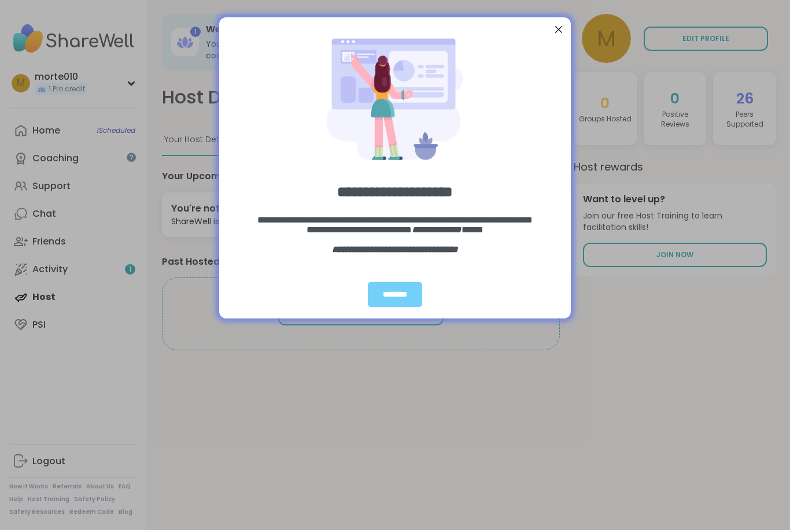
click at [377, 299] on div "********" at bounding box center [395, 294] width 54 height 25
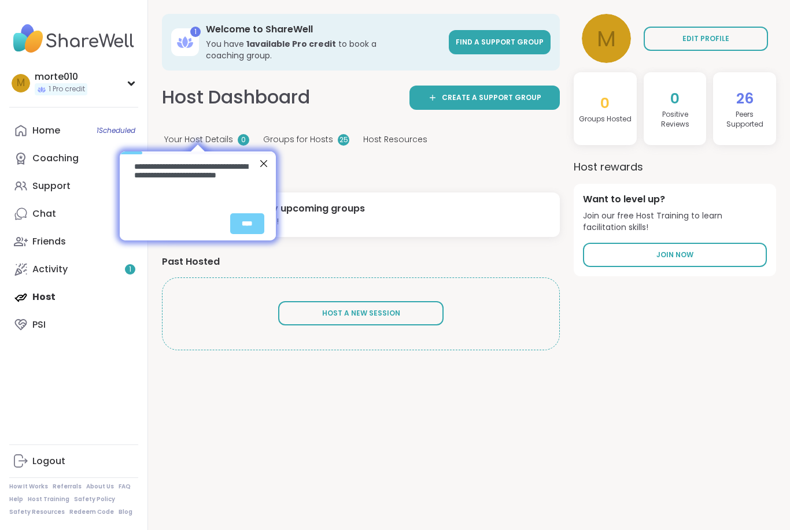
click at [38, 136] on div "Home 1 Scheduled" at bounding box center [46, 130] width 28 height 13
